Goal: Register for event/course

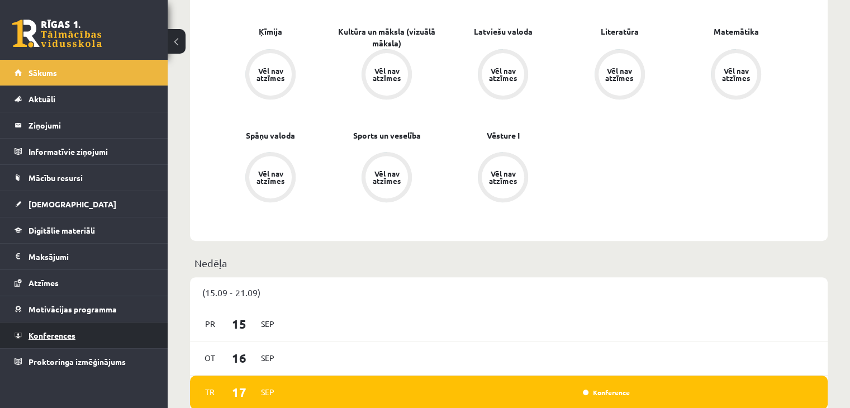
click at [63, 326] on link "Konferences" at bounding box center [84, 335] width 139 height 26
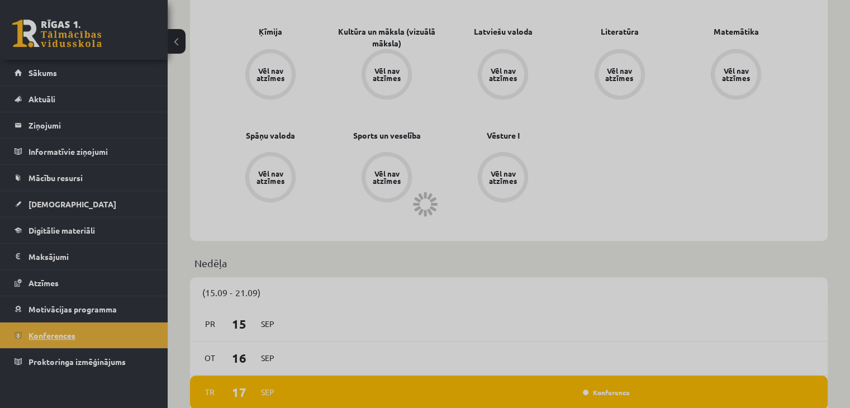
scroll to position [125, 0]
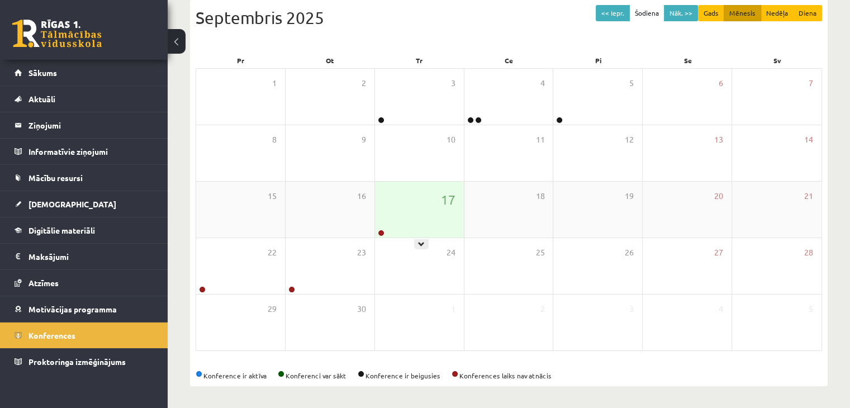
click at [418, 220] on div "17" at bounding box center [419, 210] width 89 height 56
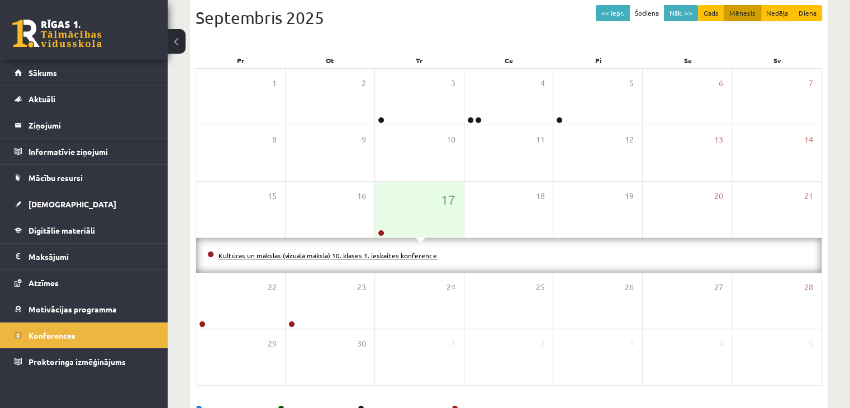
click at [402, 251] on link "Kultūras un mākslas (vizuālā māksla) 10. klases 1. ieskaites konference" at bounding box center [327, 255] width 218 height 9
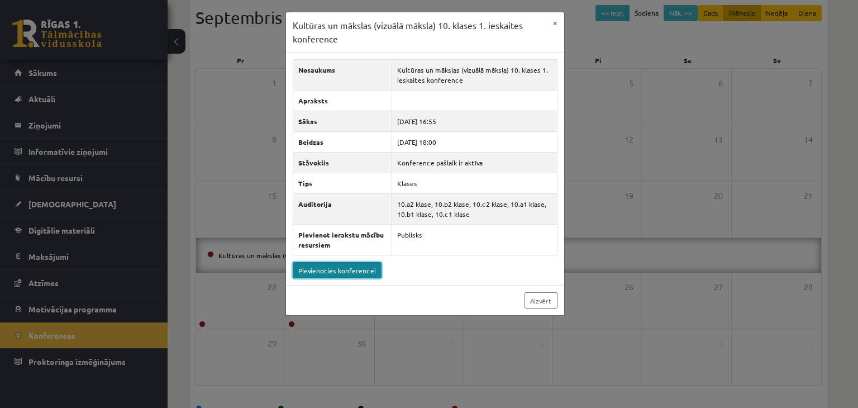
click at [352, 266] on link "Pievienoties konferencei" at bounding box center [337, 270] width 89 height 16
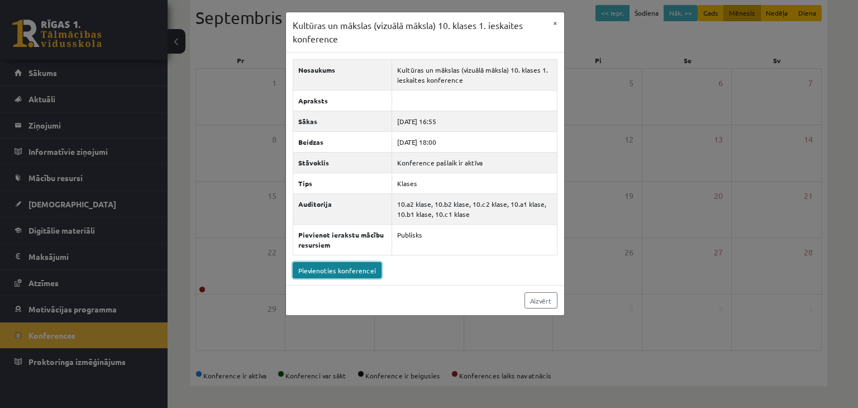
click at [347, 268] on link "Pievienoties konferencei" at bounding box center [337, 270] width 89 height 16
click at [553, 302] on link "Aizvērt" at bounding box center [541, 300] width 33 height 16
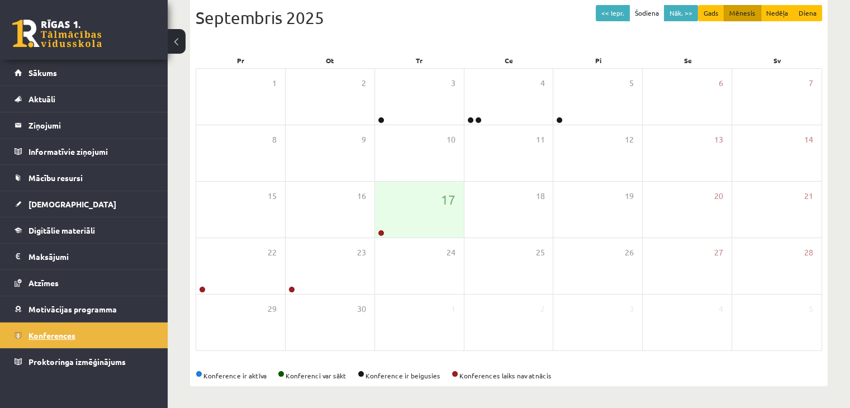
click at [58, 333] on span "Konferences" at bounding box center [51, 335] width 47 height 10
click at [391, 222] on div "17" at bounding box center [419, 210] width 89 height 56
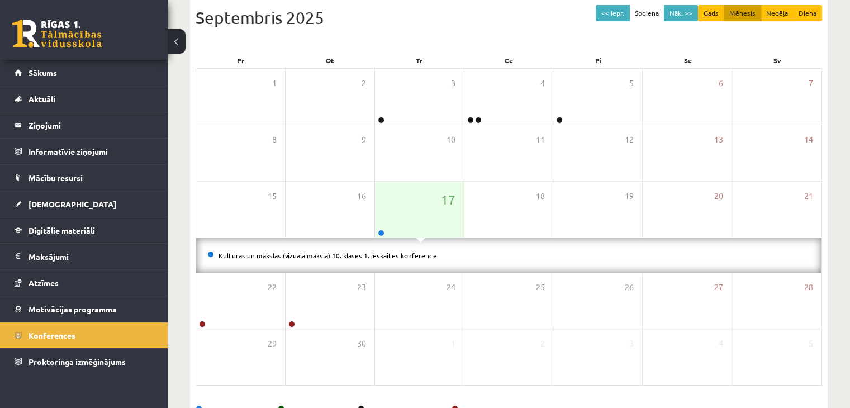
click at [294, 247] on div "Kultūras un mākslas (vizuālā māksla) 10. klases 1. ieskaites konference" at bounding box center [508, 255] width 625 height 35
click at [293, 253] on link "Kultūras un mākslas (vizuālā māksla) 10. klases 1. ieskaites konference" at bounding box center [327, 255] width 218 height 9
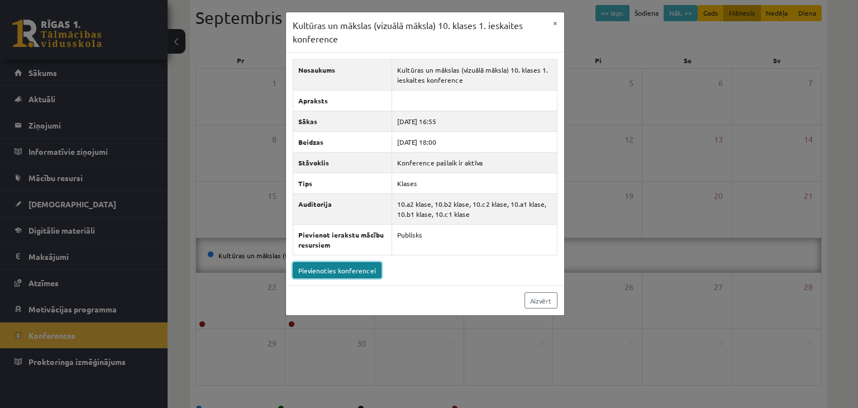
click at [315, 269] on link "Pievienoties konferencei" at bounding box center [337, 270] width 89 height 16
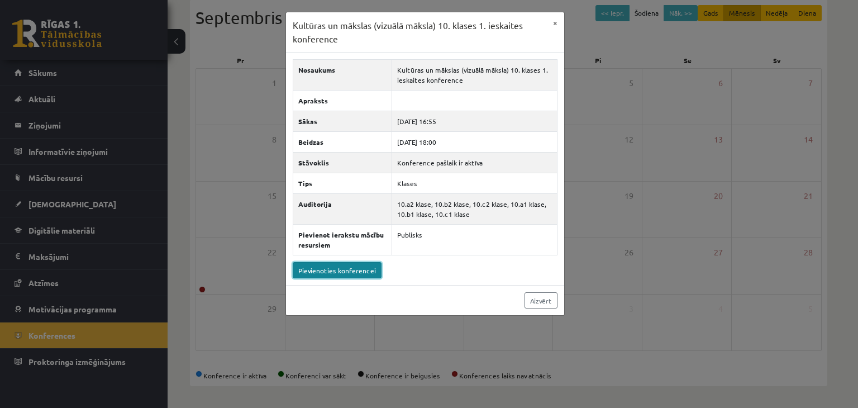
click at [345, 265] on link "Pievienoties konferencei" at bounding box center [337, 270] width 89 height 16
click at [548, 18] on button "×" at bounding box center [555, 22] width 18 height 21
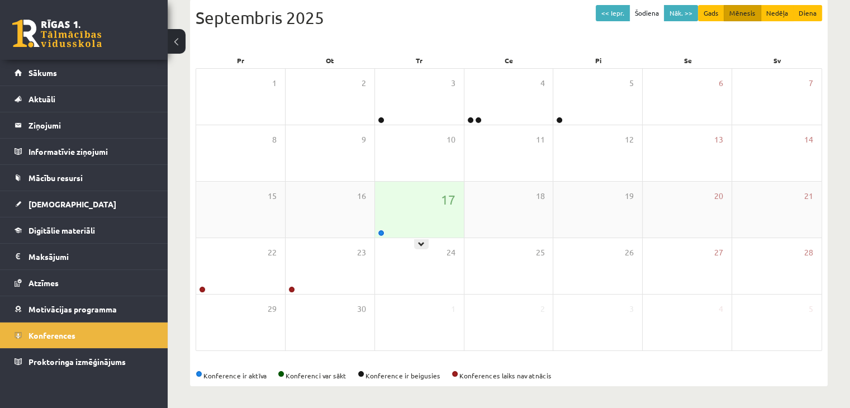
click at [407, 187] on div "17" at bounding box center [419, 210] width 89 height 56
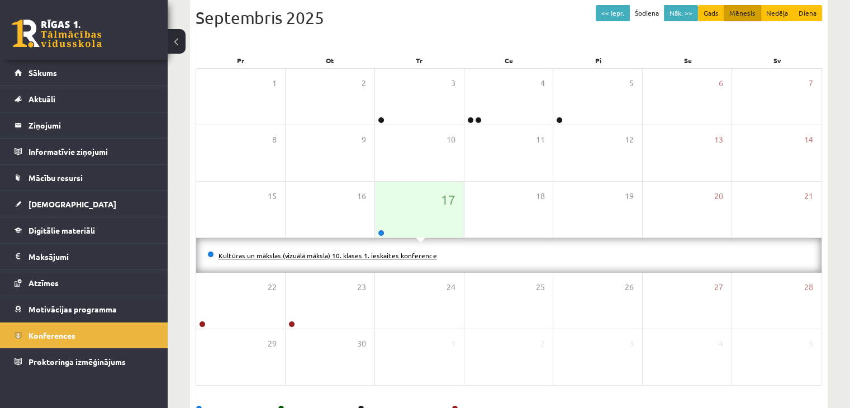
click at [378, 252] on link "Kultūras un mākslas (vizuālā māksla) 10. klases 1. ieskaites konference" at bounding box center [327, 255] width 218 height 9
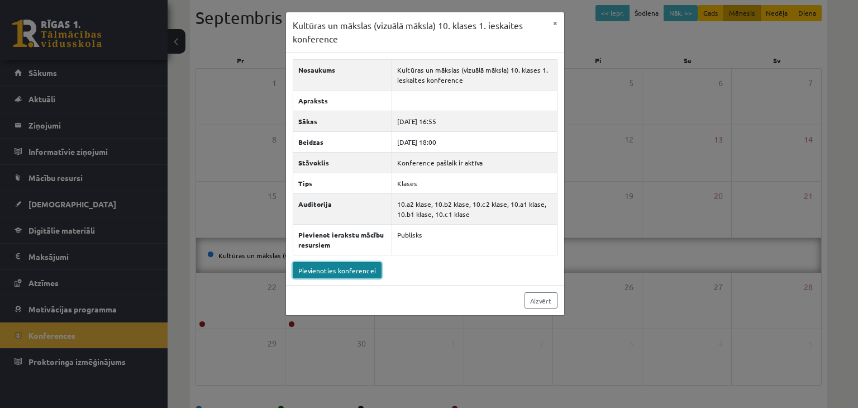
click at [354, 271] on link "Pievienoties konferencei" at bounding box center [337, 270] width 89 height 16
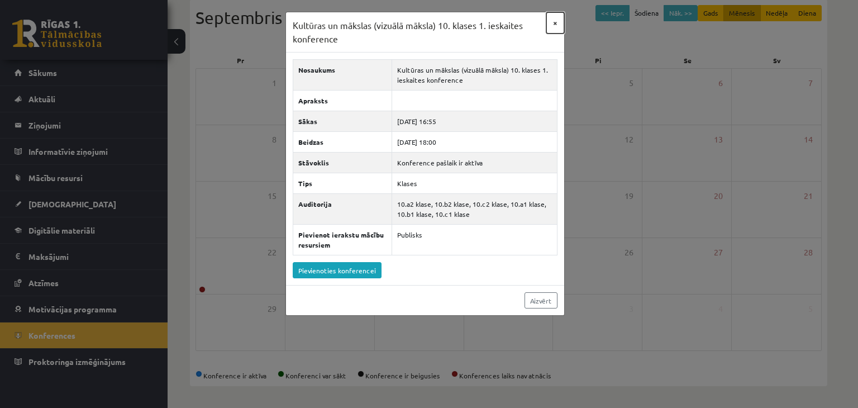
click at [555, 21] on button "×" at bounding box center [555, 22] width 18 height 21
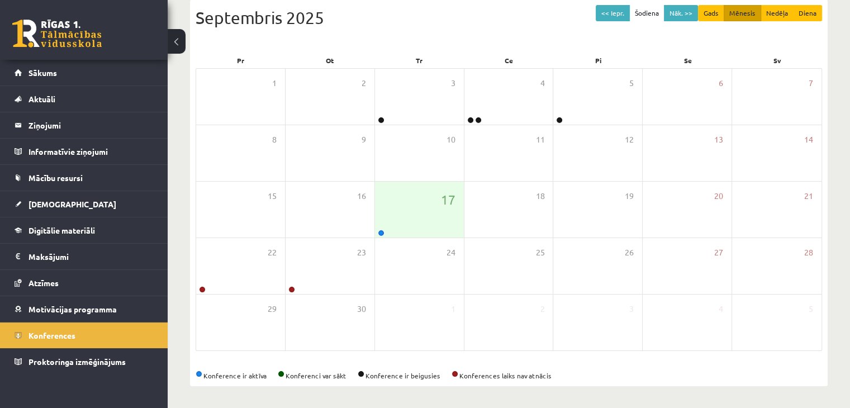
click at [76, 47] on div "0 Dāvanas 272 mP 400 xp" at bounding box center [84, 30] width 168 height 60
click at [73, 37] on link at bounding box center [56, 34] width 89 height 28
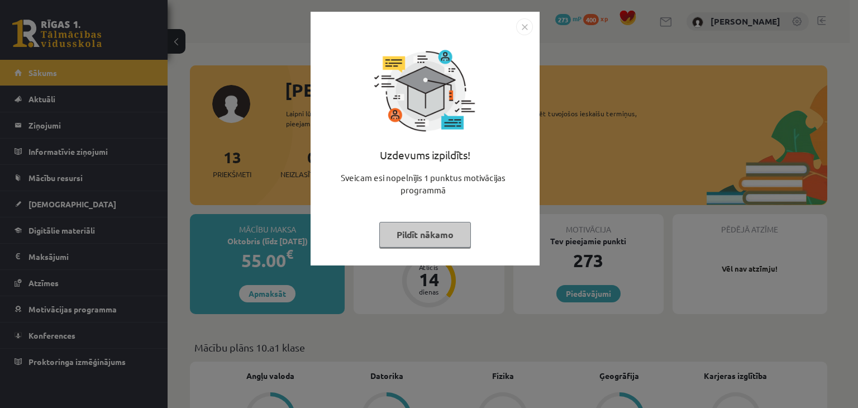
click at [519, 25] on img "Close" at bounding box center [524, 26] width 17 height 17
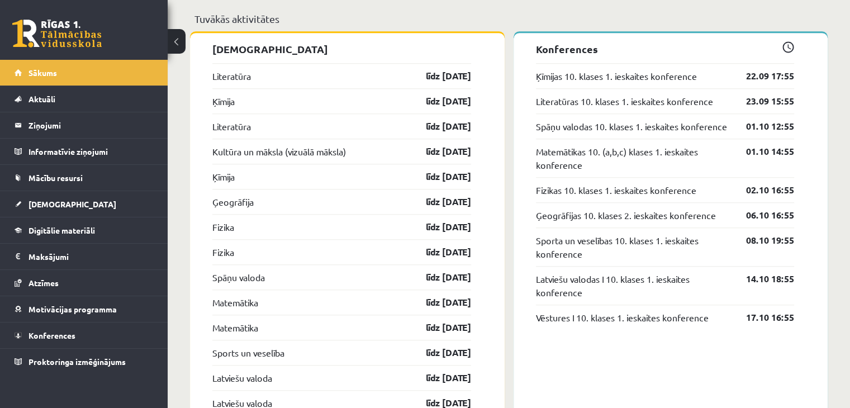
scroll to position [999, 0]
click at [108, 338] on link "Konferences" at bounding box center [84, 335] width 139 height 26
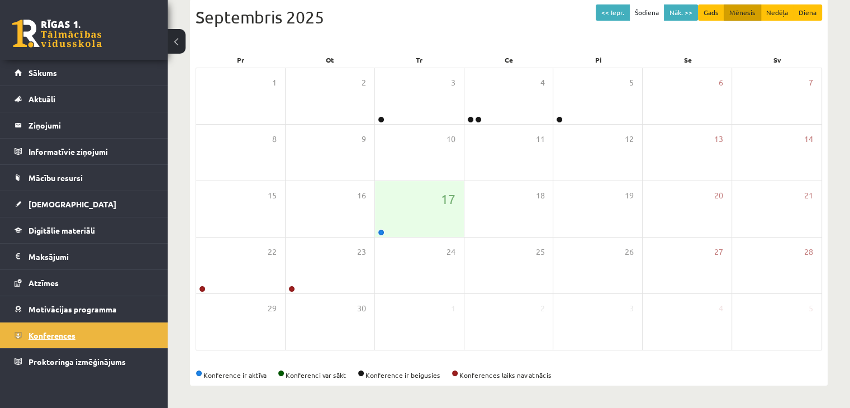
scroll to position [125, 0]
click at [393, 227] on div "17" at bounding box center [419, 210] width 89 height 56
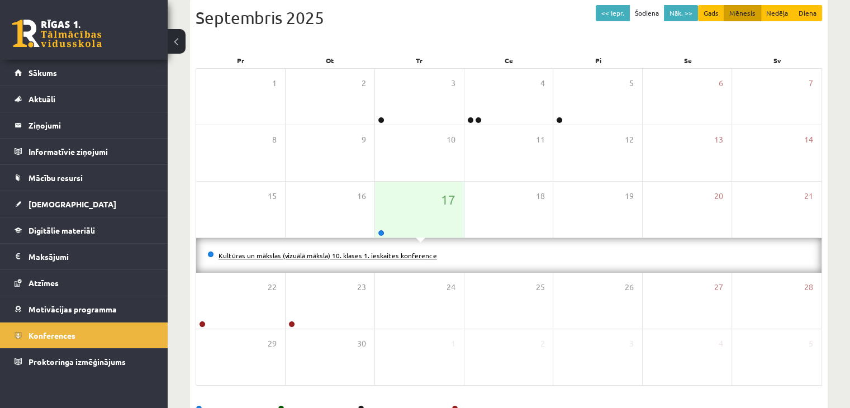
click at [340, 252] on link "Kultūras un mākslas (vizuālā māksla) 10. klases 1. ieskaites konference" at bounding box center [327, 255] width 218 height 9
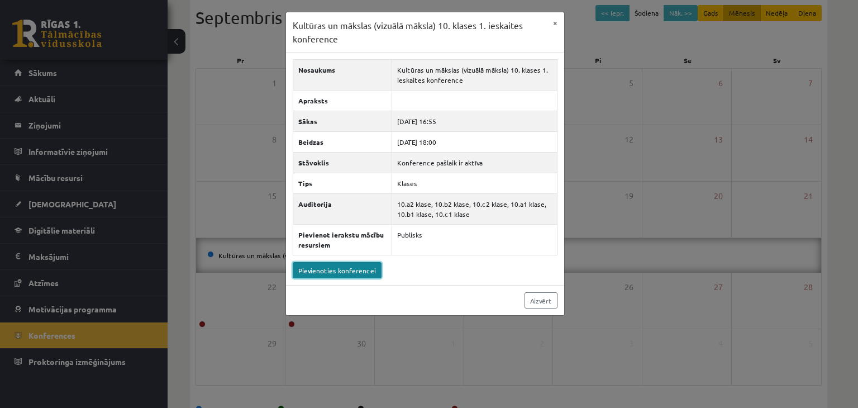
click at [330, 273] on link "Pievienoties konferencei" at bounding box center [337, 270] width 89 height 16
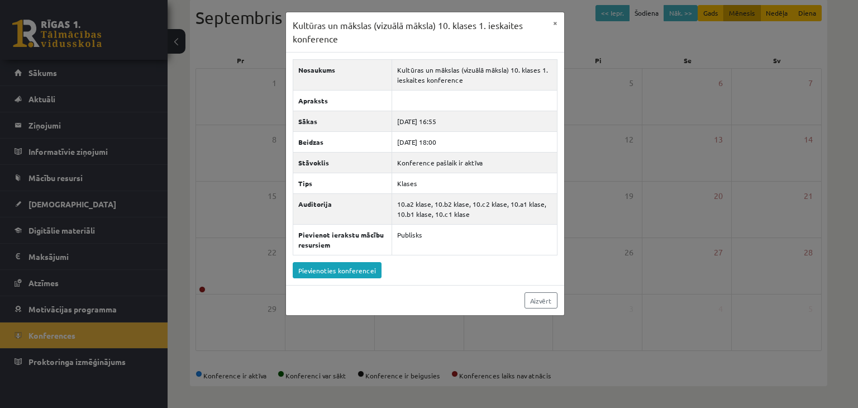
click at [246, 97] on div "Kultūras un mākslas (vizuālā māksla) 10. klases 1. ieskaites konference × Nosau…" at bounding box center [429, 204] width 858 height 408
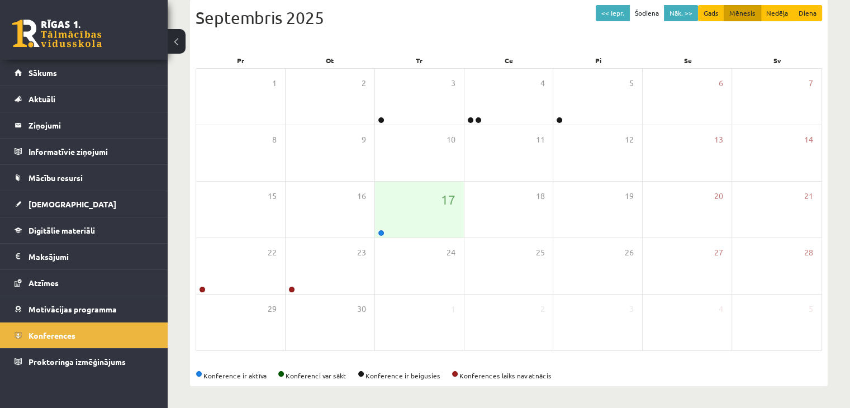
click at [41, 39] on link at bounding box center [56, 34] width 89 height 28
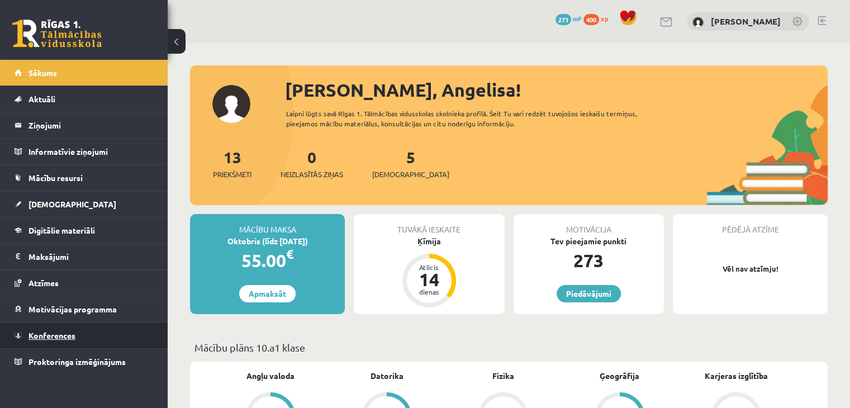
click at [111, 324] on link "Konferences" at bounding box center [84, 335] width 139 height 26
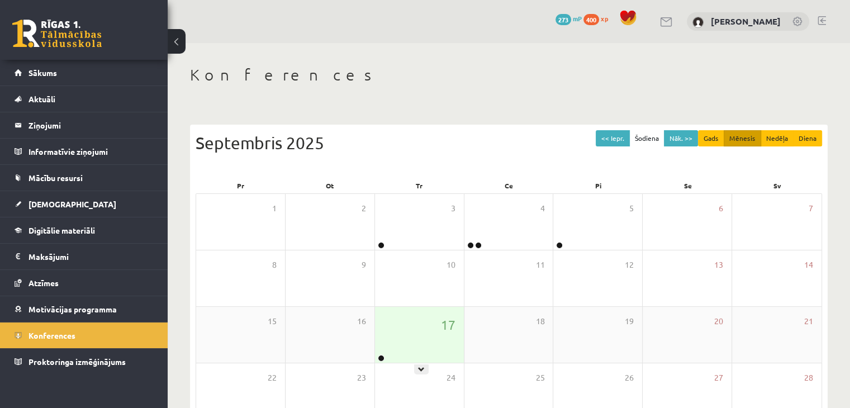
click at [432, 327] on div "17" at bounding box center [419, 335] width 89 height 56
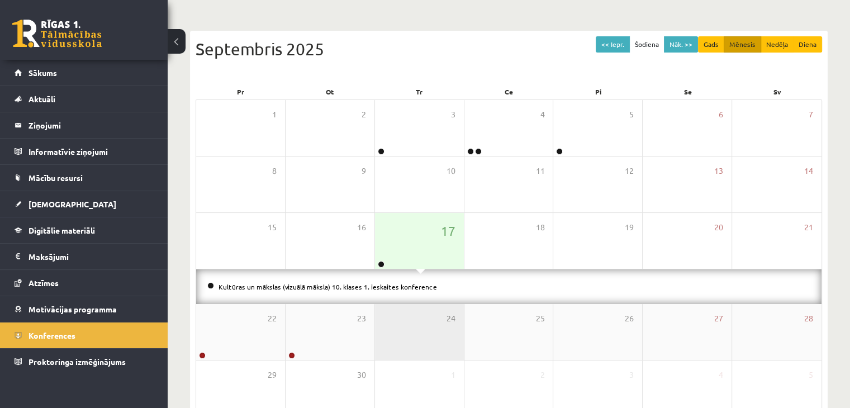
scroll to position [112, 0]
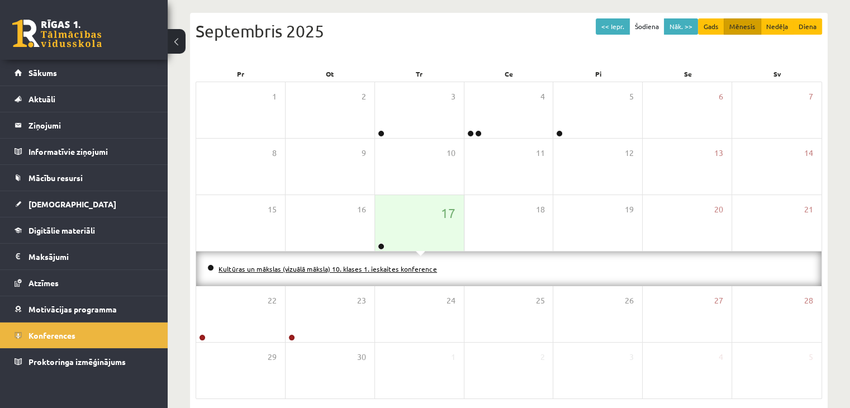
click at [262, 269] on link "Kultūras un mākslas (vizuālā māksla) 10. klases 1. ieskaites konference" at bounding box center [327, 268] width 218 height 9
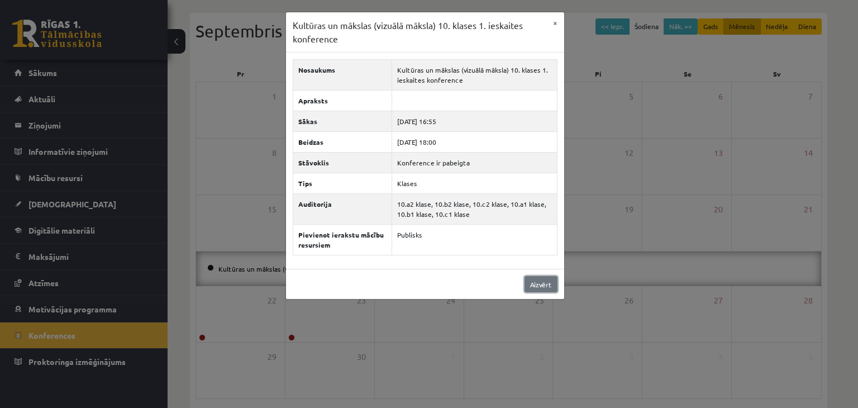
click at [536, 282] on link "Aizvērt" at bounding box center [541, 284] width 33 height 16
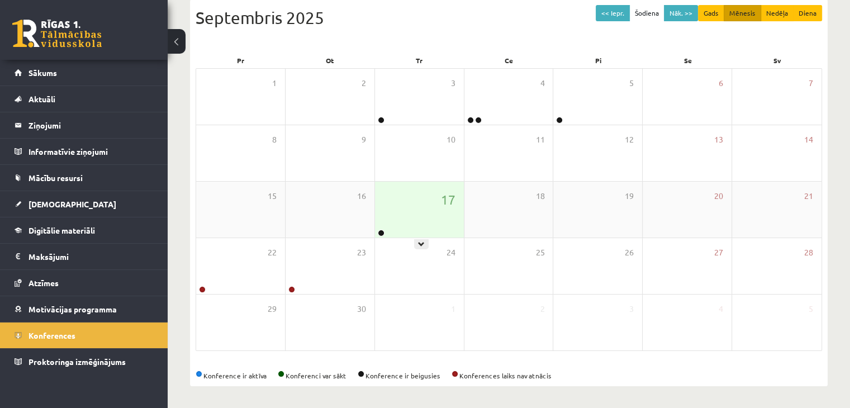
scroll to position [0, 0]
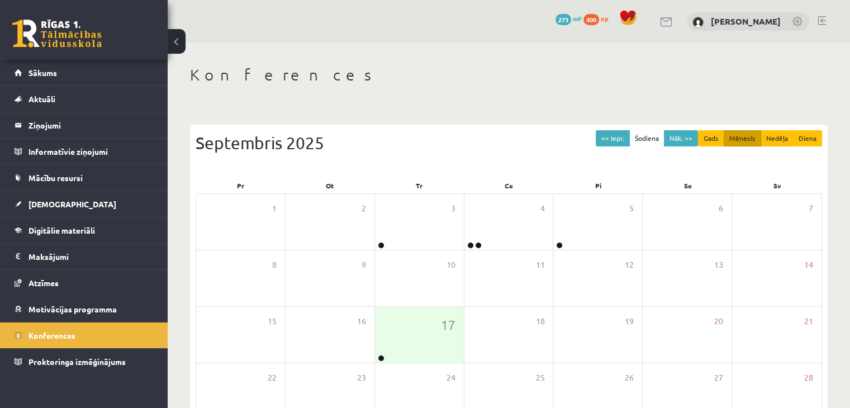
click at [73, 39] on link at bounding box center [56, 34] width 89 height 28
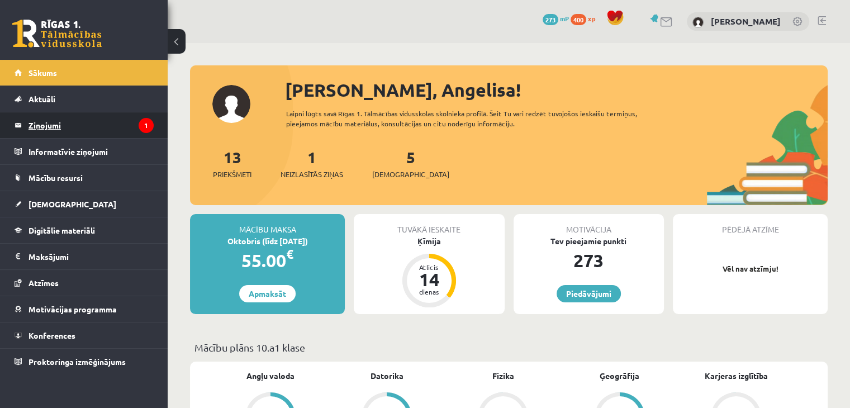
click at [118, 127] on legend "Ziņojumi 1" at bounding box center [90, 125] width 125 height 26
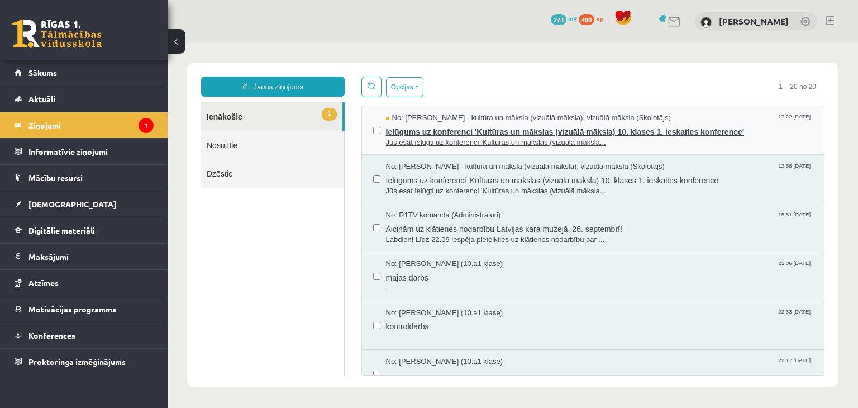
click at [523, 133] on span "Ielūgums uz konferenci 'Kultūras un mākslas (vizuālā māksla) 10. klases 1. iesk…" at bounding box center [599, 130] width 427 height 14
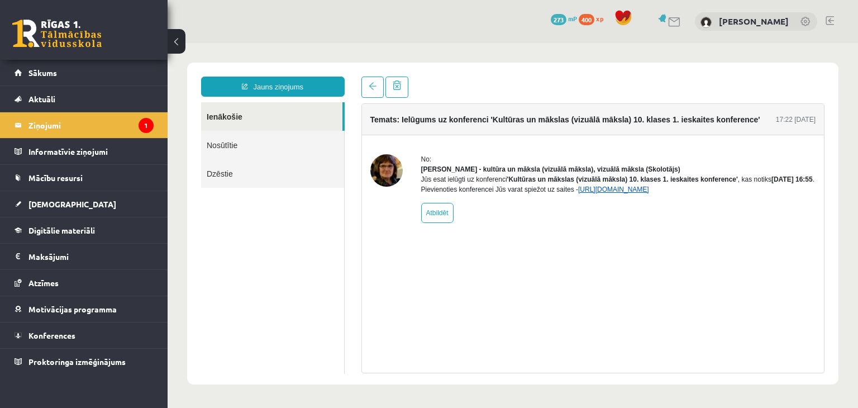
click at [649, 193] on link "[URL][DOMAIN_NAME]" at bounding box center [613, 189] width 71 height 8
click at [42, 125] on legend "Ziņojumi 1" at bounding box center [90, 125] width 125 height 26
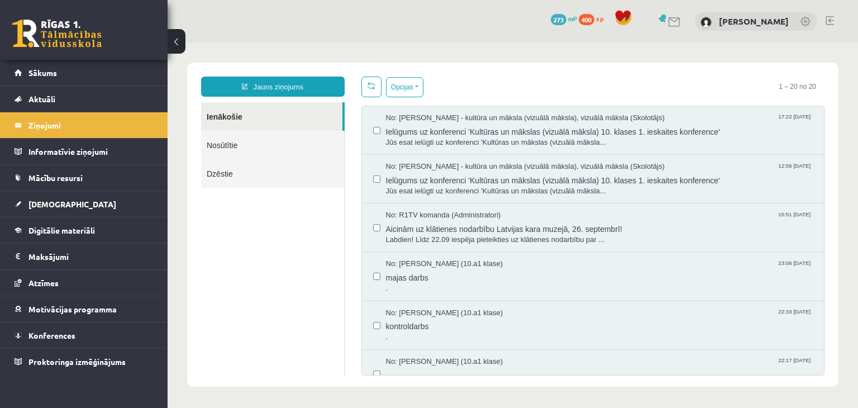
click at [55, 39] on link at bounding box center [56, 34] width 89 height 28
